Goal: Task Accomplishment & Management: Manage account settings

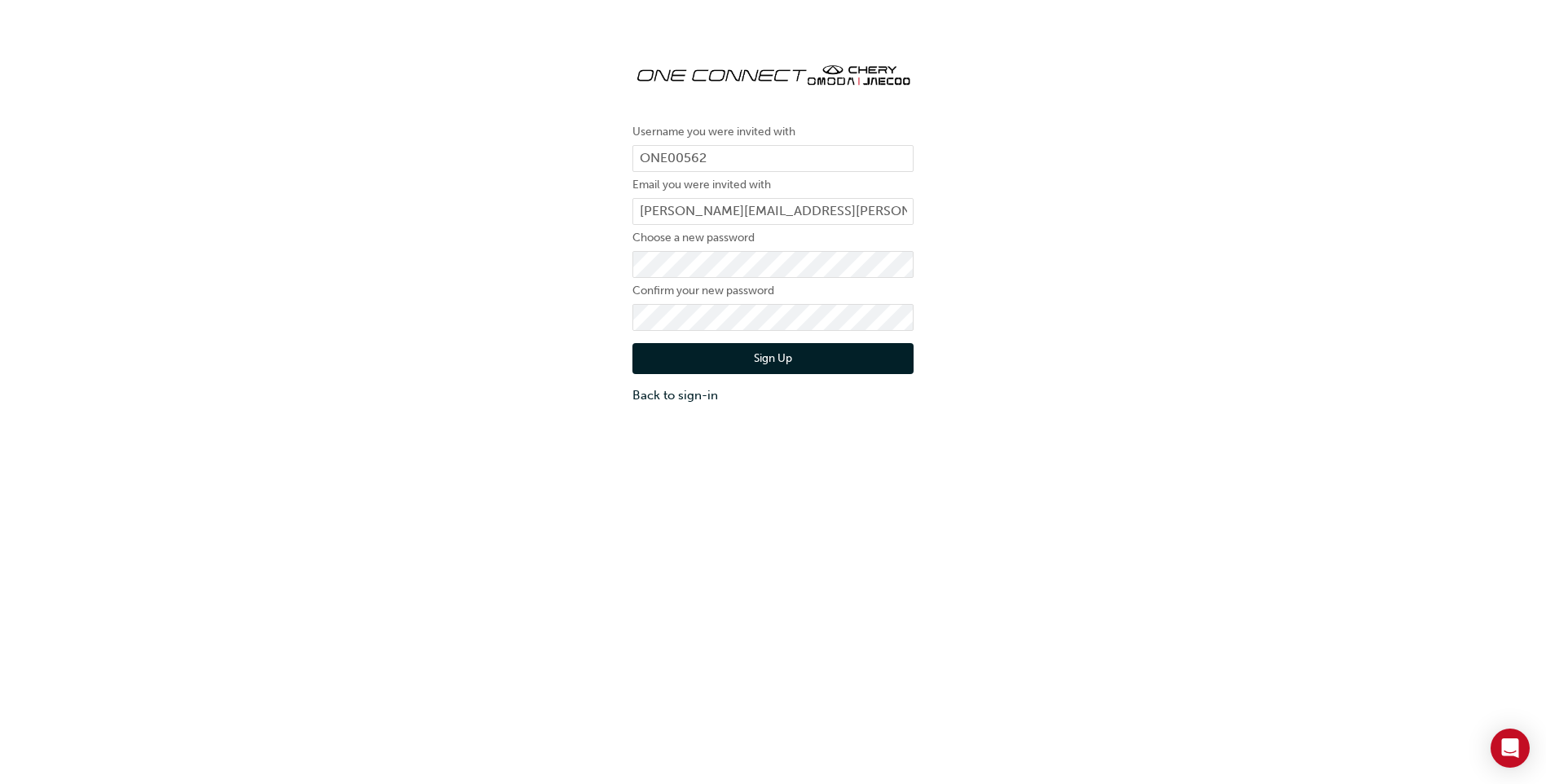
click at [787, 366] on button "Sign Up" at bounding box center [773, 358] width 282 height 31
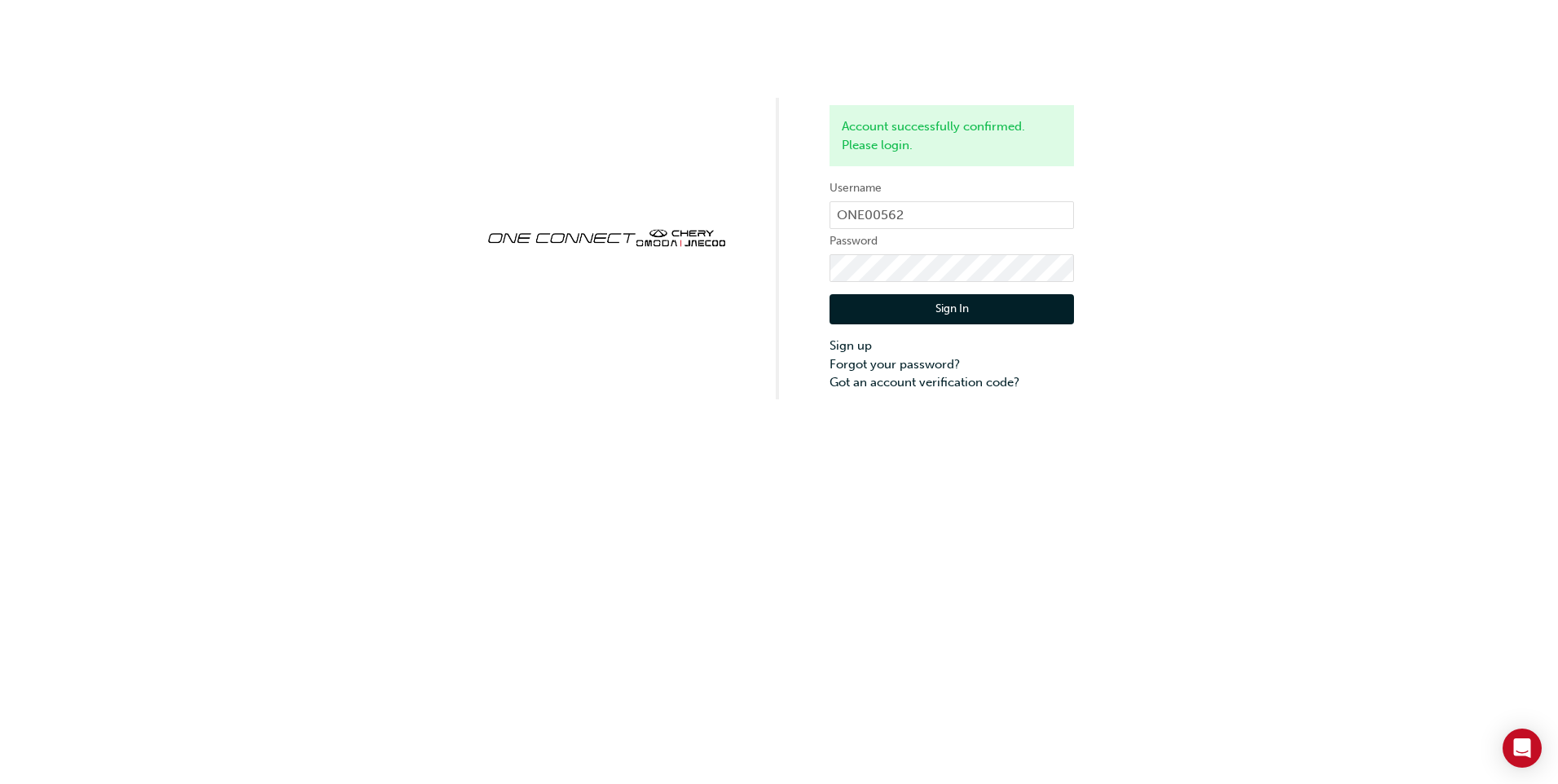
click at [1039, 314] on button "Sign In" at bounding box center [952, 309] width 244 height 31
